Goal: Transaction & Acquisition: Purchase product/service

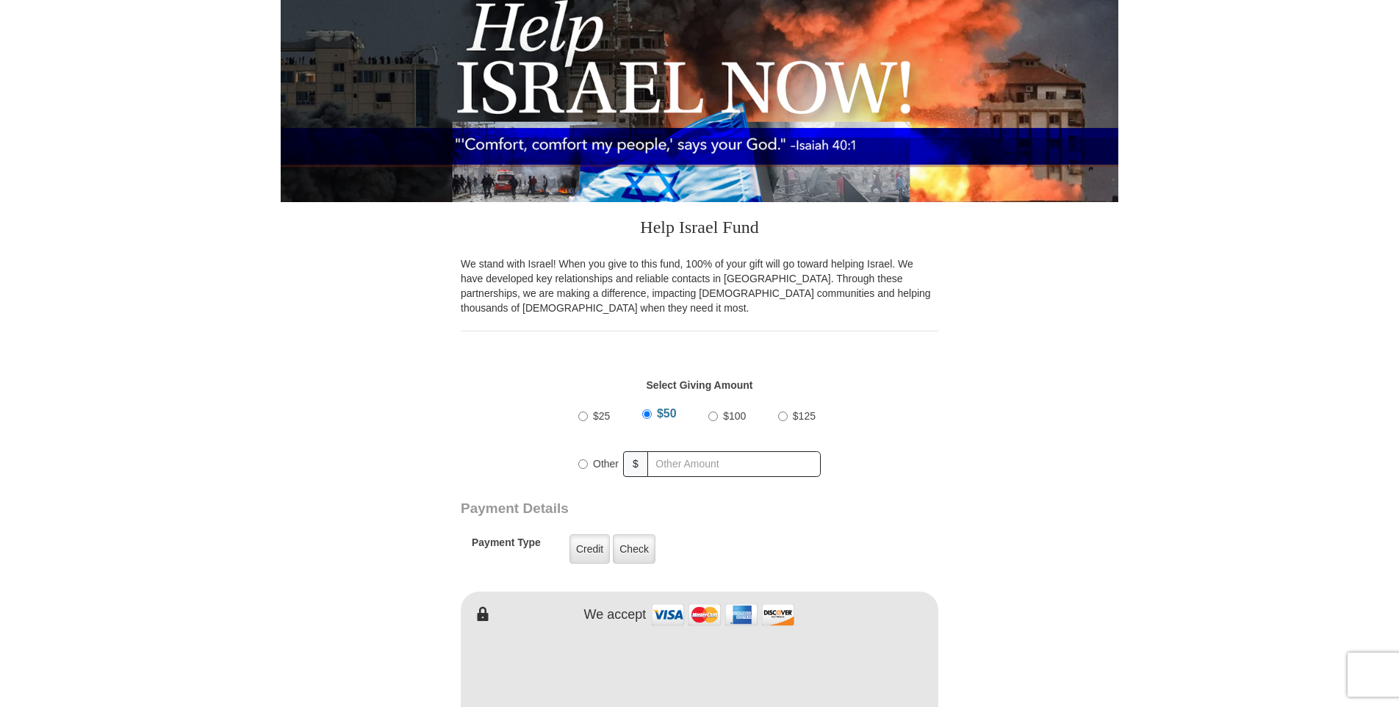
scroll to position [220, 0]
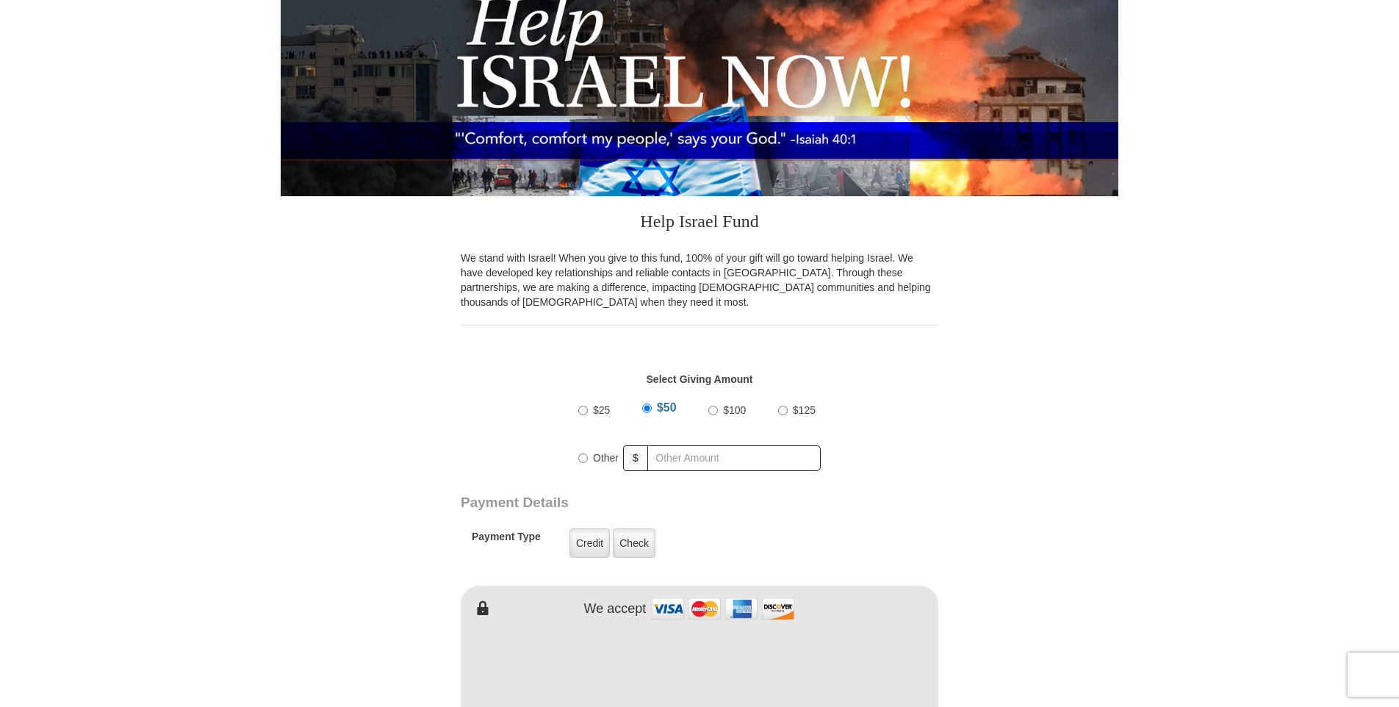
click at [714, 410] on input "$100" at bounding box center [713, 411] width 10 height 10
radio input "true"
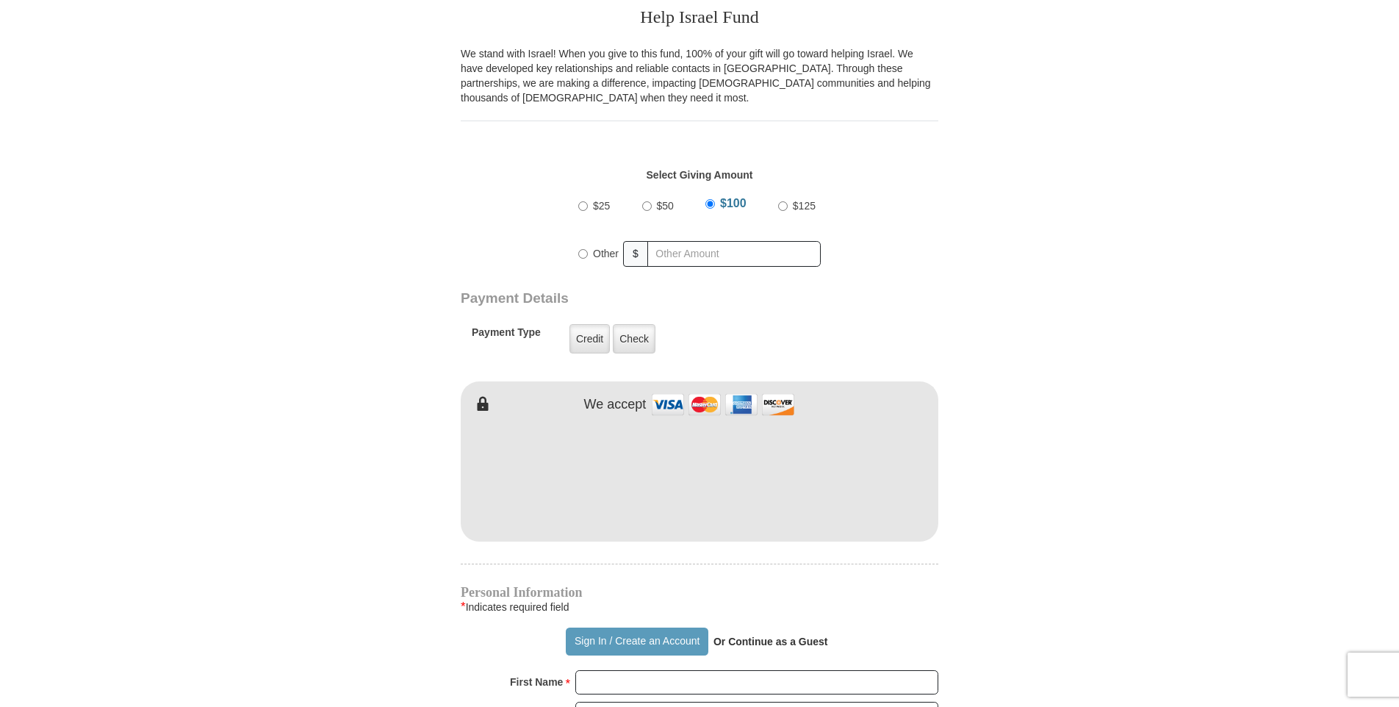
scroll to position [441, 0]
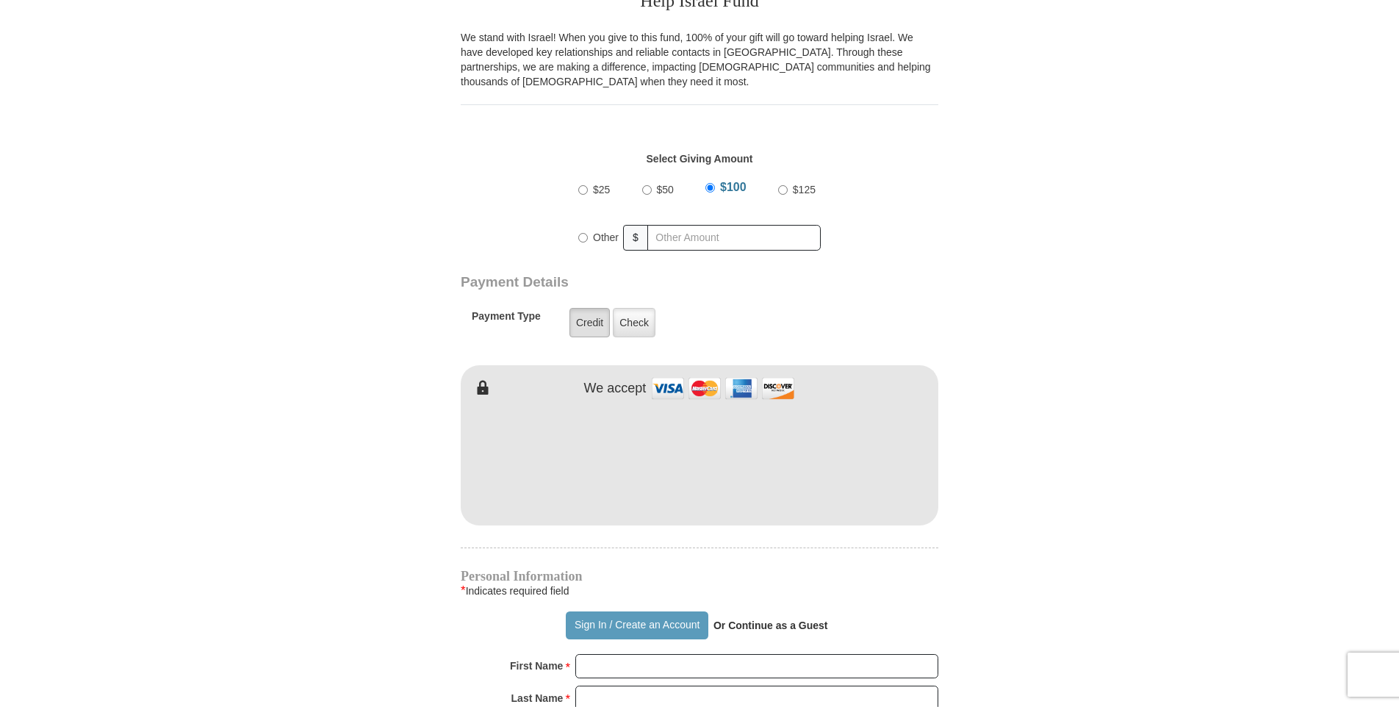
click at [589, 321] on label "Credit" at bounding box center [589, 322] width 40 height 29
click at [0, 0] on input "Credit" at bounding box center [0, 0] width 0 height 0
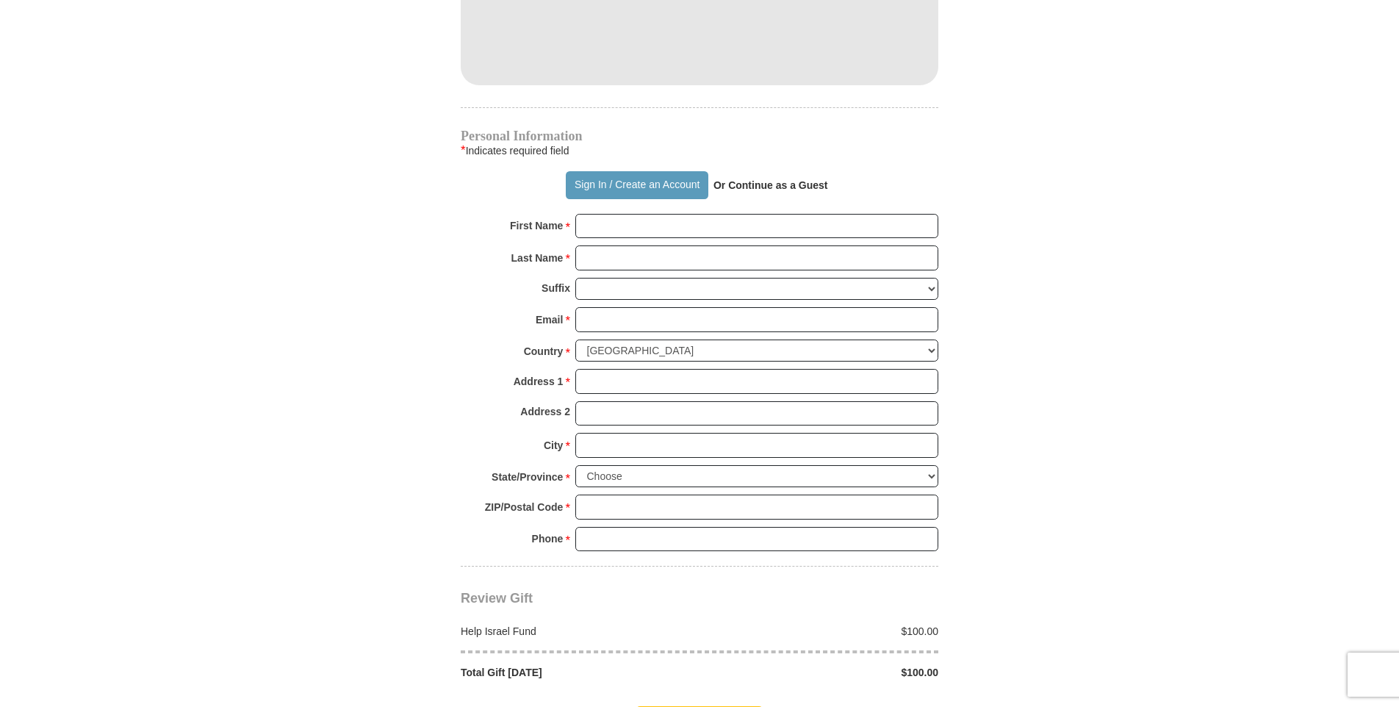
scroll to position [882, 0]
click at [598, 225] on input "First Name *" at bounding box center [756, 225] width 363 height 25
type input "[PERSON_NAME]"
type input "Fife"
type input "[EMAIL_ADDRESS][DOMAIN_NAME]"
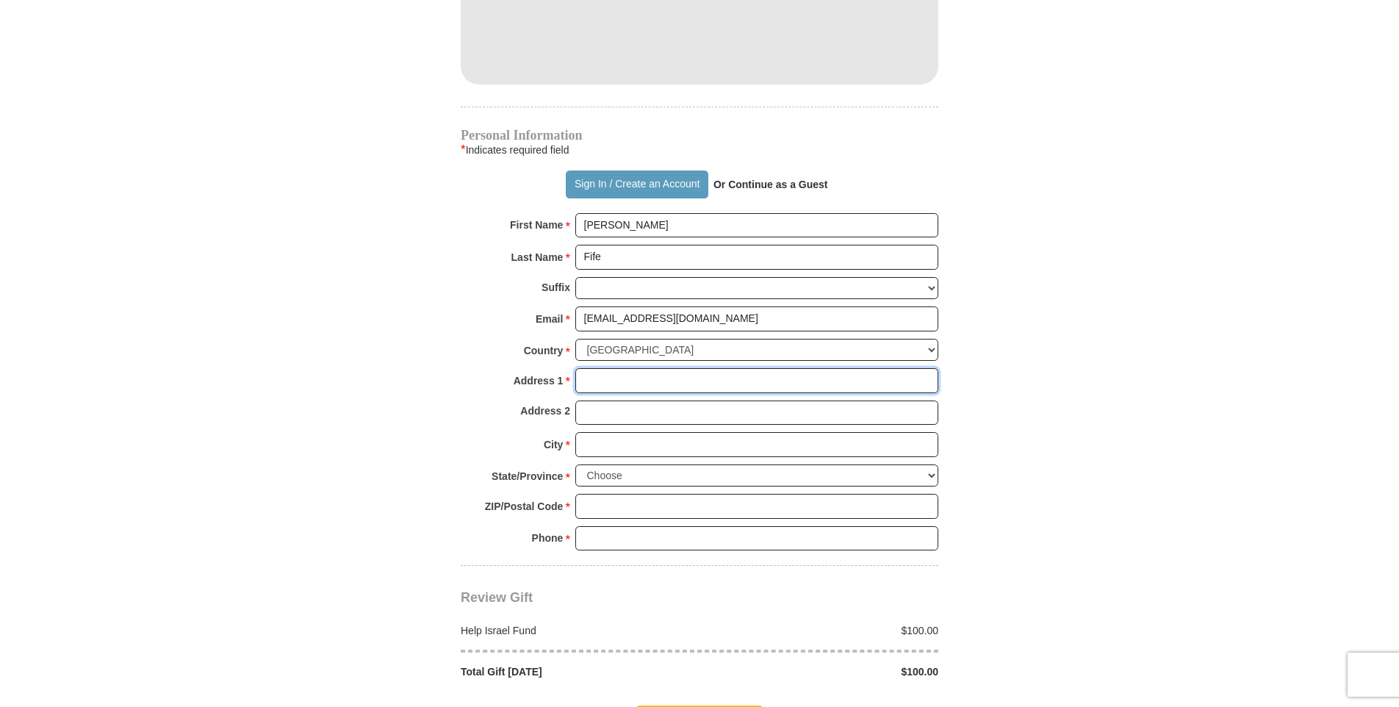
type input "[STREET_ADDRESS]"
type input "[PERSON_NAME]"
select select "OK"
type input "73507"
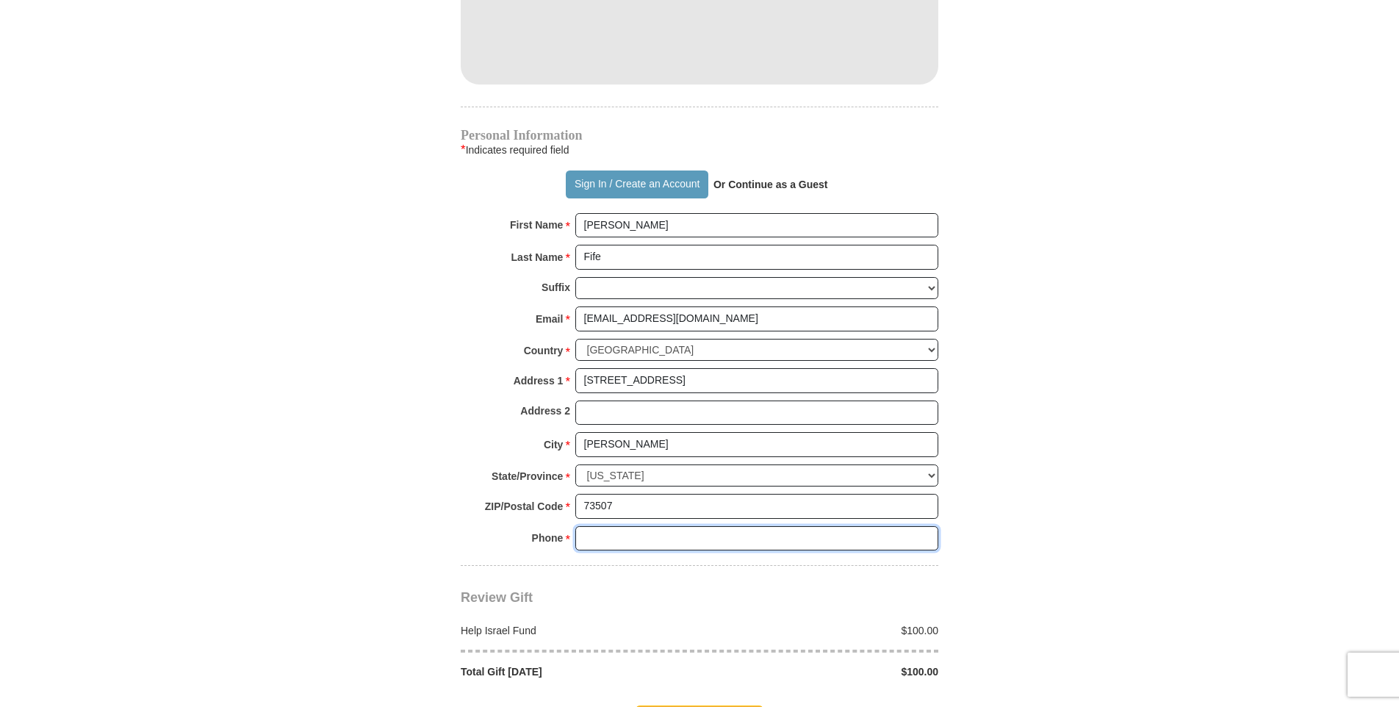
type input "5805852626"
radio input "true"
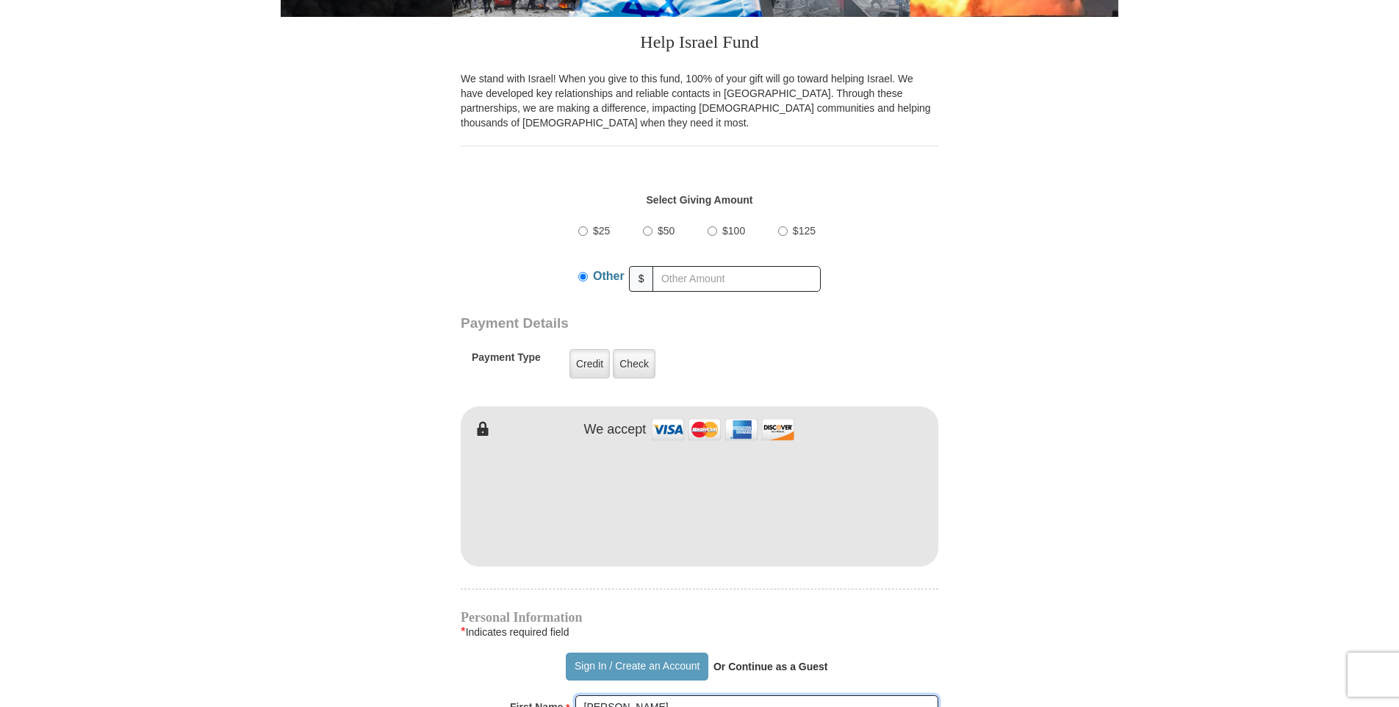
scroll to position [367, 0]
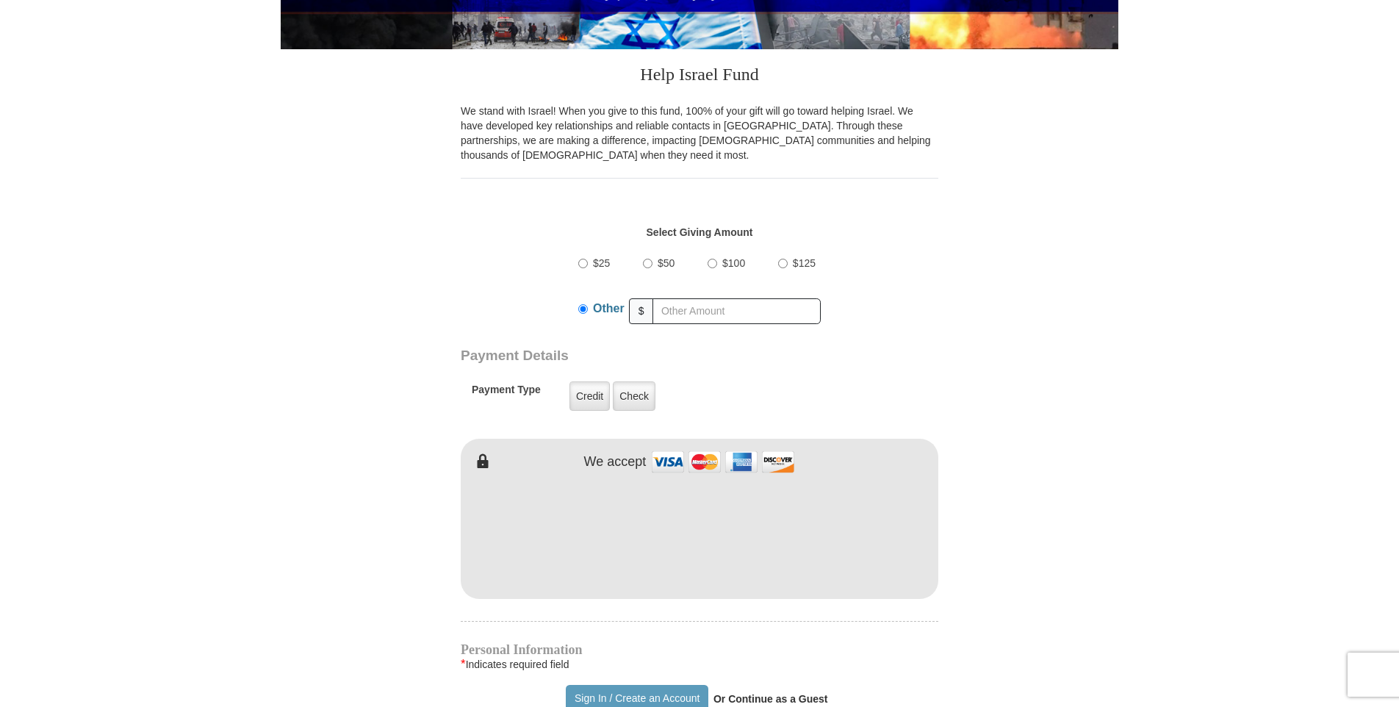
click at [711, 265] on input "$100" at bounding box center [713, 264] width 10 height 10
radio input "true"
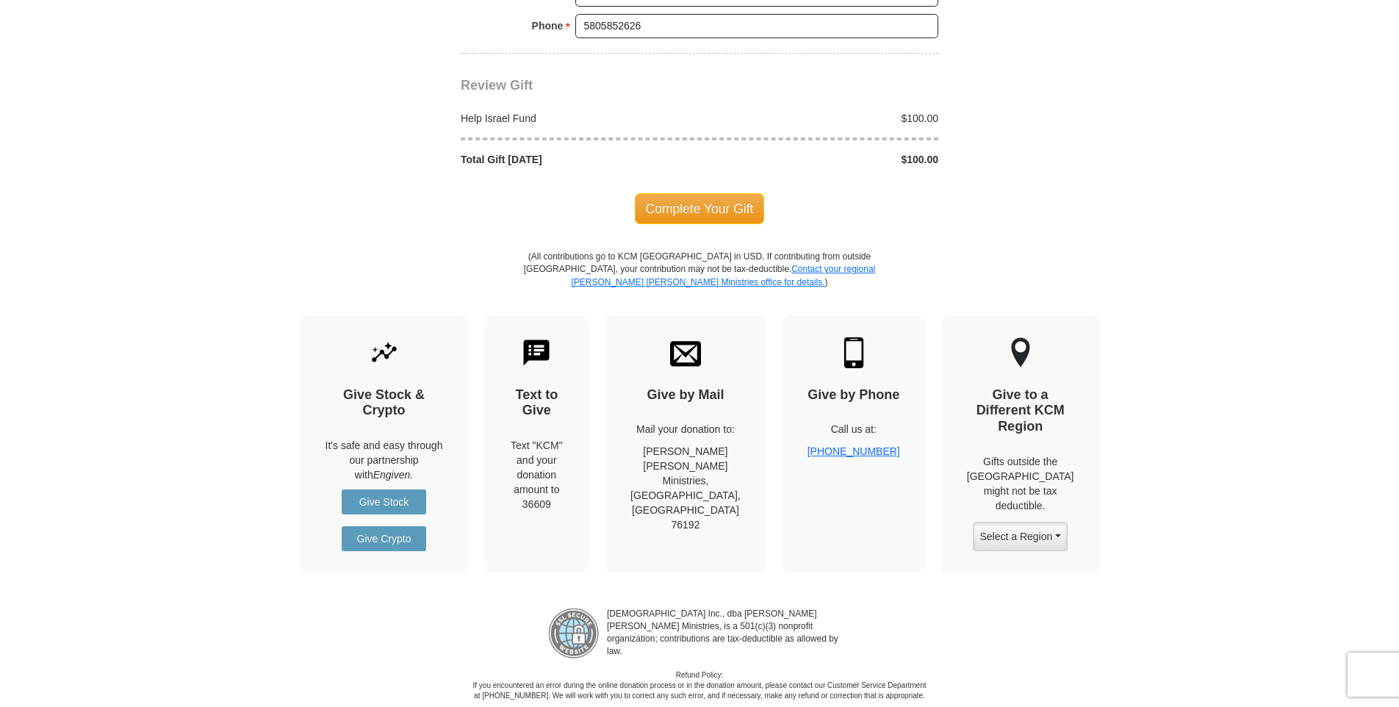
scroll to position [1396, 0]
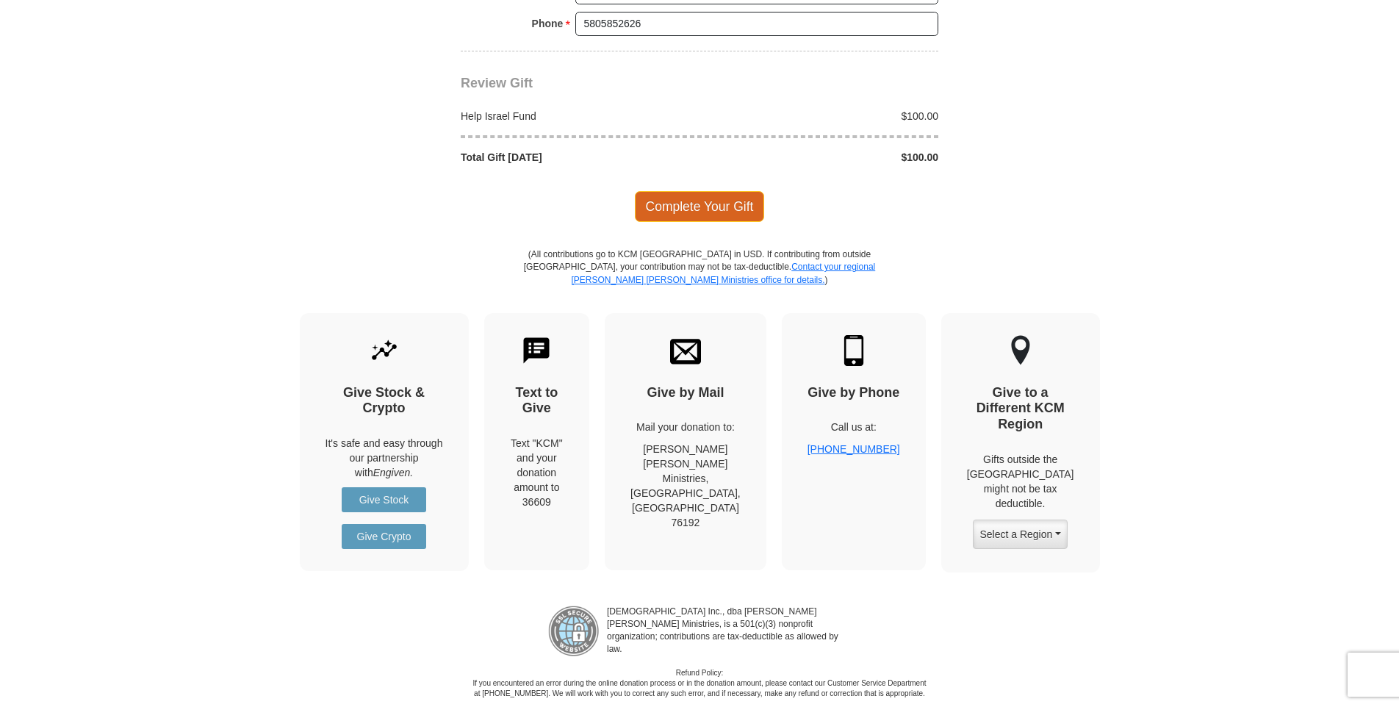
click at [686, 207] on span "Complete Your Gift" at bounding box center [700, 206] width 130 height 31
